Goal: Transaction & Acquisition: Purchase product/service

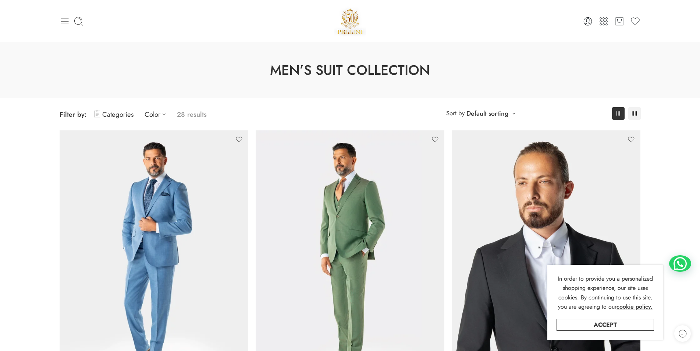
click at [65, 24] on icon at bounding box center [65, 21] width 8 height 6
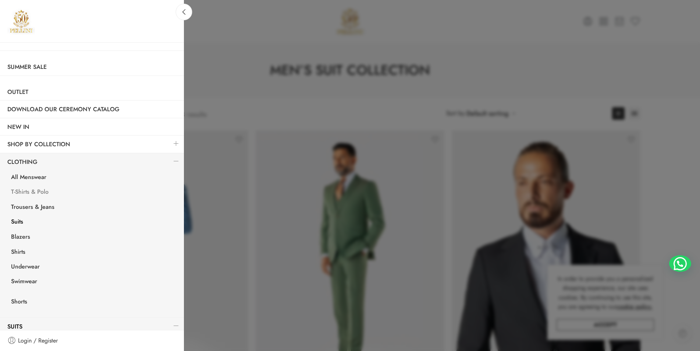
click at [25, 192] on link "T-Shirts & Polo" at bounding box center [94, 192] width 180 height 15
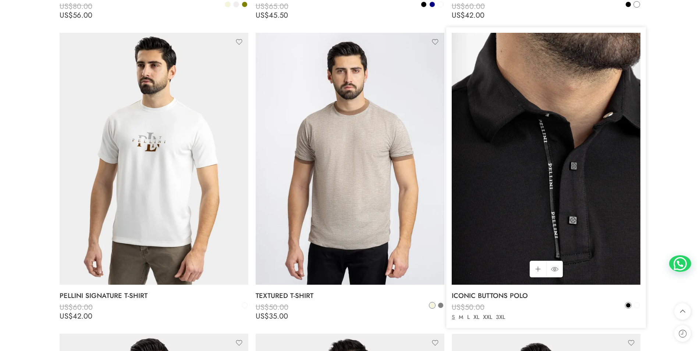
click at [531, 140] on img at bounding box center [546, 159] width 189 height 252
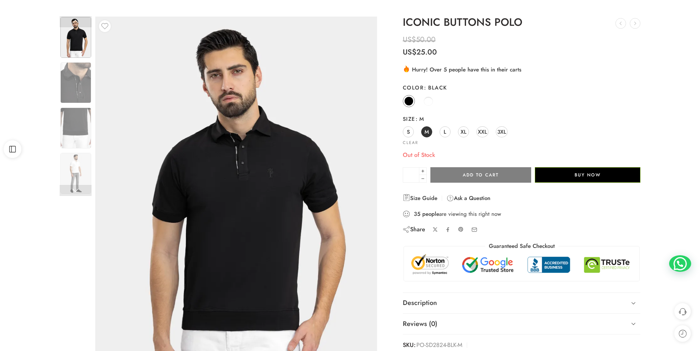
scroll to position [37, 0]
click at [445, 132] on span "L" at bounding box center [445, 132] width 3 height 10
click at [408, 132] on span "S" at bounding box center [408, 132] width 3 height 10
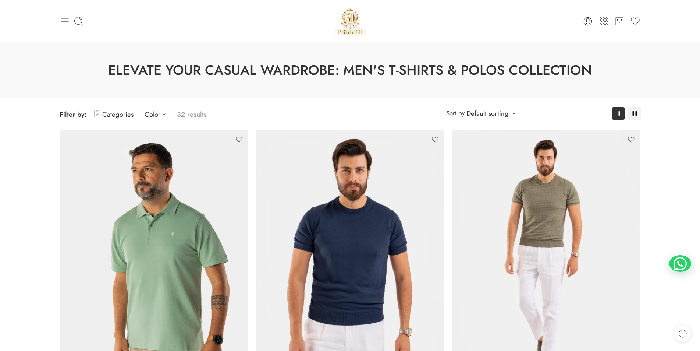
click at [65, 24] on icon at bounding box center [65, 21] width 8 height 6
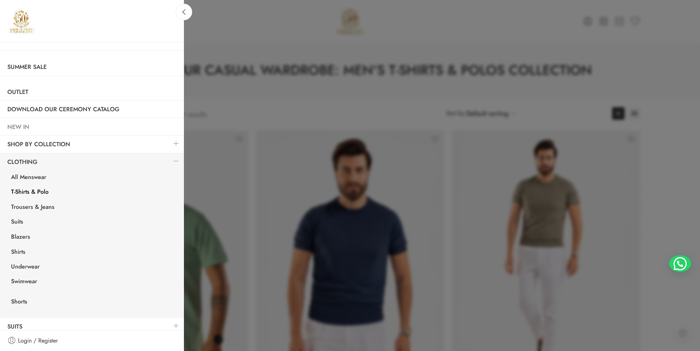
click at [18, 126] on link "NEW IN" at bounding box center [92, 126] width 184 height 17
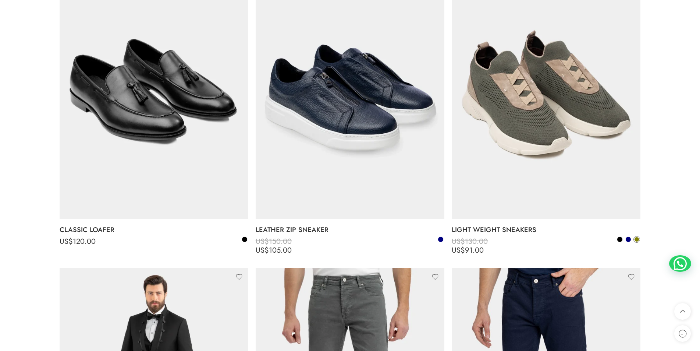
scroll to position [2944, 0]
